Goal: Information Seeking & Learning: Learn about a topic

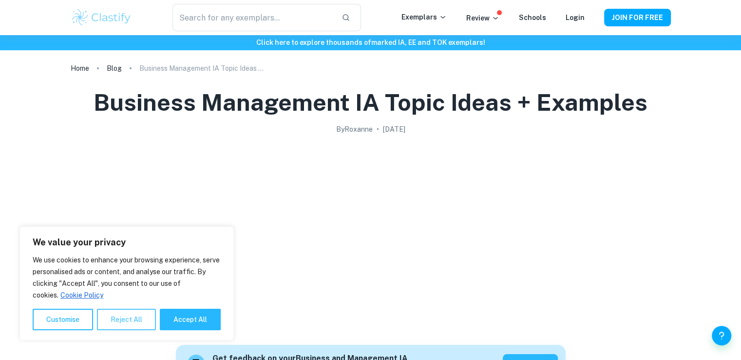
click at [131, 321] on button "Reject All" at bounding box center [126, 318] width 59 height 21
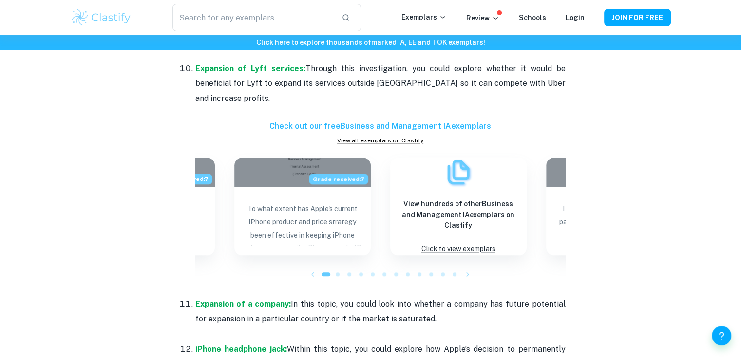
scroll to position [974, 0]
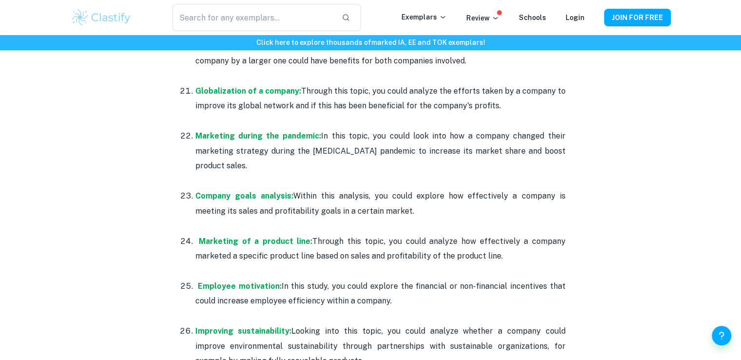
scroll to position [1645, 0]
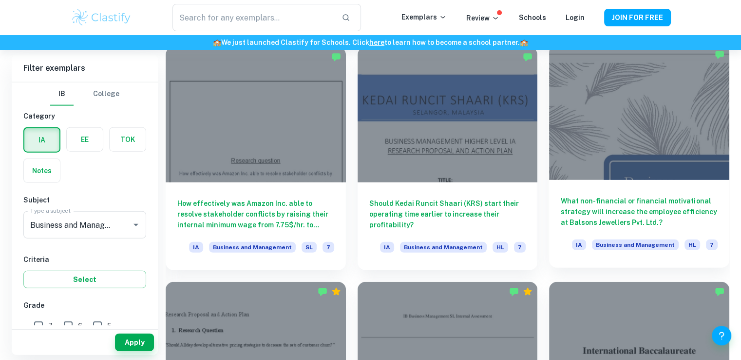
scroll to position [10040, 0]
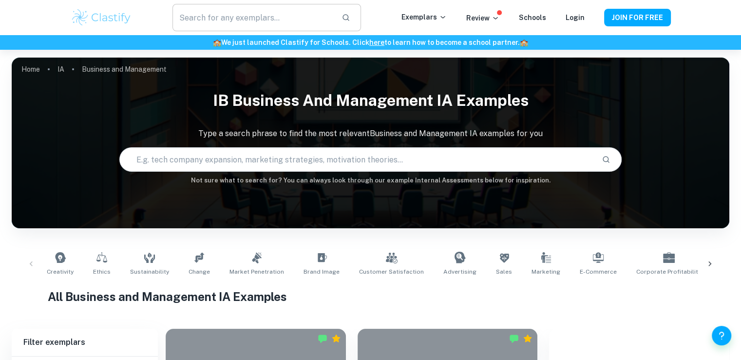
click at [251, 17] on input "text" at bounding box center [252, 17] width 161 height 27
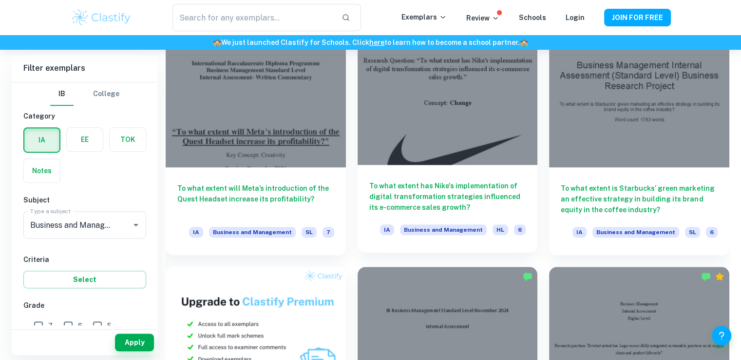
scroll to position [774, 0]
